Goal: Task Accomplishment & Management: Use online tool/utility

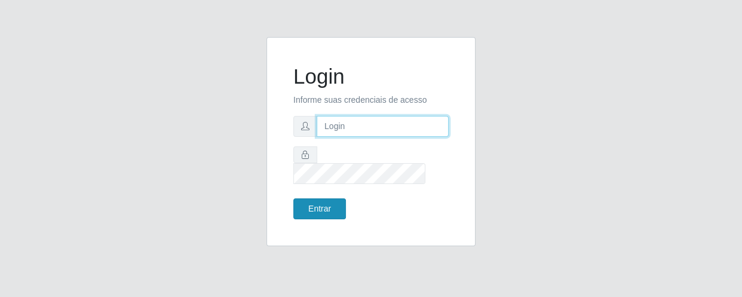
type input "[EMAIL_ADDRESS][DOMAIN_NAME]"
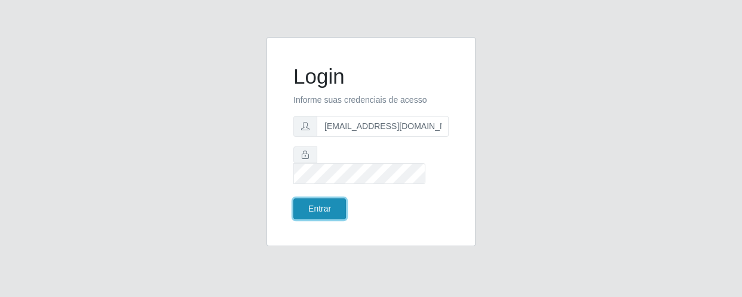
click at [314, 209] on button "Entrar" at bounding box center [319, 208] width 53 height 21
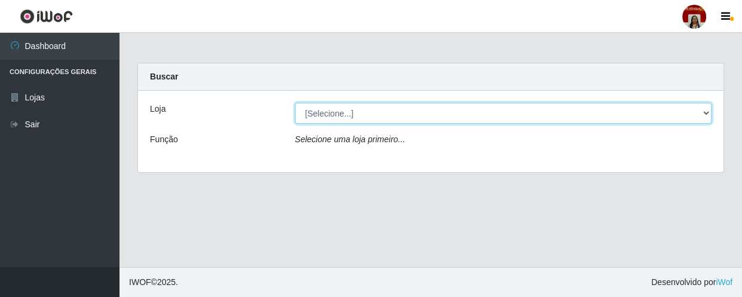
click at [695, 107] on select "[Selecione...] Mar Vermelho - Loja 04" at bounding box center [503, 113] width 417 height 21
select select "251"
click at [295, 103] on select "[Selecione...] Mar Vermelho - Loja 04" at bounding box center [503, 113] width 417 height 21
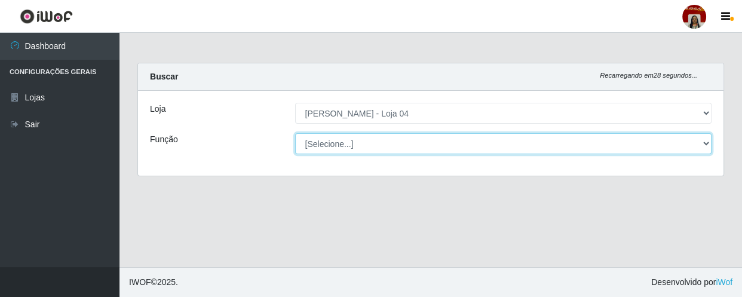
click at [687, 143] on select "[Selecione...] ASG ASG + ASG ++ Auxiliar de Depósito Auxiliar de Depósito + Aux…" at bounding box center [503, 143] width 417 height 21
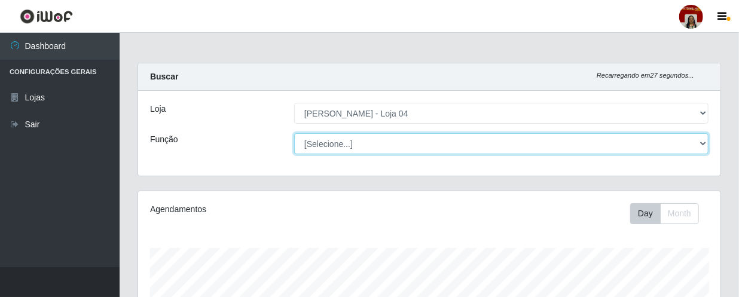
scroll to position [248, 582]
click at [294, 133] on select "[Selecione...] ASG ASG + ASG ++ Auxiliar de Depósito Auxiliar de Depósito + Aux…" at bounding box center [501, 143] width 414 height 21
click at [681, 146] on select "[Selecione...] ASG ASG + ASG ++ Auxiliar de Depósito Auxiliar de Depósito + Aux…" at bounding box center [501, 143] width 414 height 21
select select "112"
click at [294, 133] on select "[Selecione...] ASG ASG + ASG ++ Auxiliar de Depósito Auxiliar de Depósito + Aux…" at bounding box center [501, 143] width 414 height 21
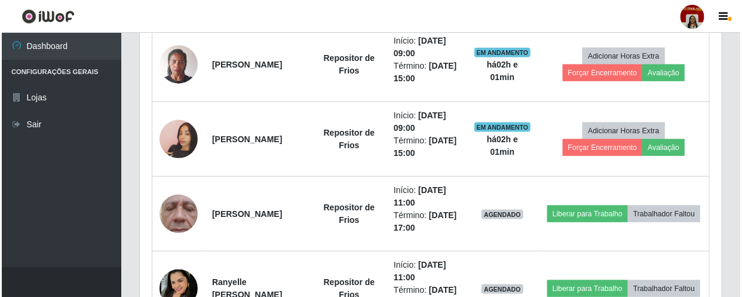
scroll to position [652, 0]
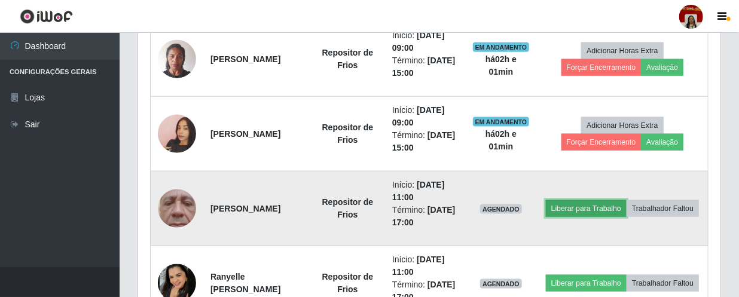
click at [626, 200] on button "Liberar para Trabalho" at bounding box center [586, 208] width 81 height 17
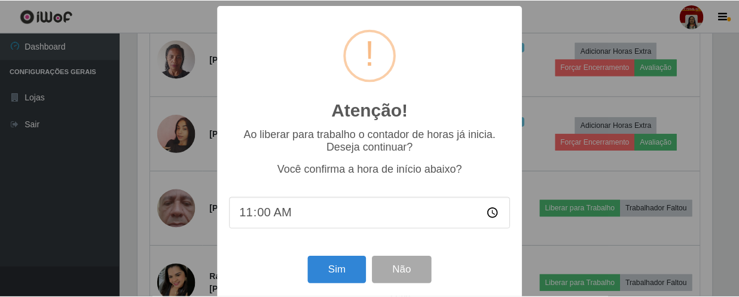
scroll to position [248, 577]
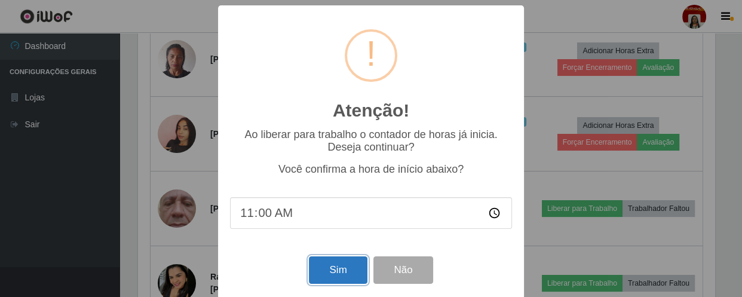
click at [357, 271] on button "Sim" at bounding box center [338, 270] width 58 height 28
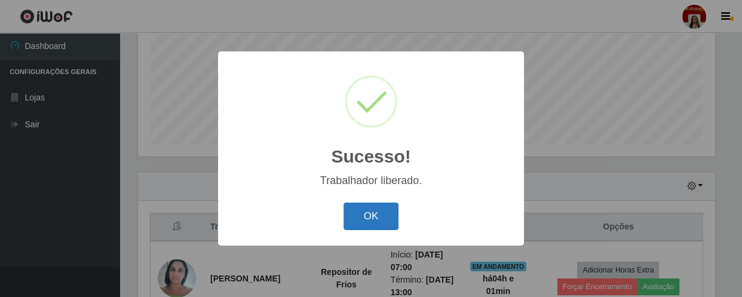
click at [392, 215] on button "OK" at bounding box center [372, 217] width 56 height 28
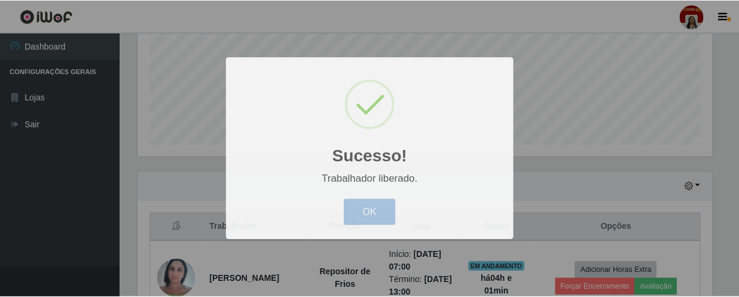
scroll to position [248, 582]
